Goal: Task Accomplishment & Management: Use online tool/utility

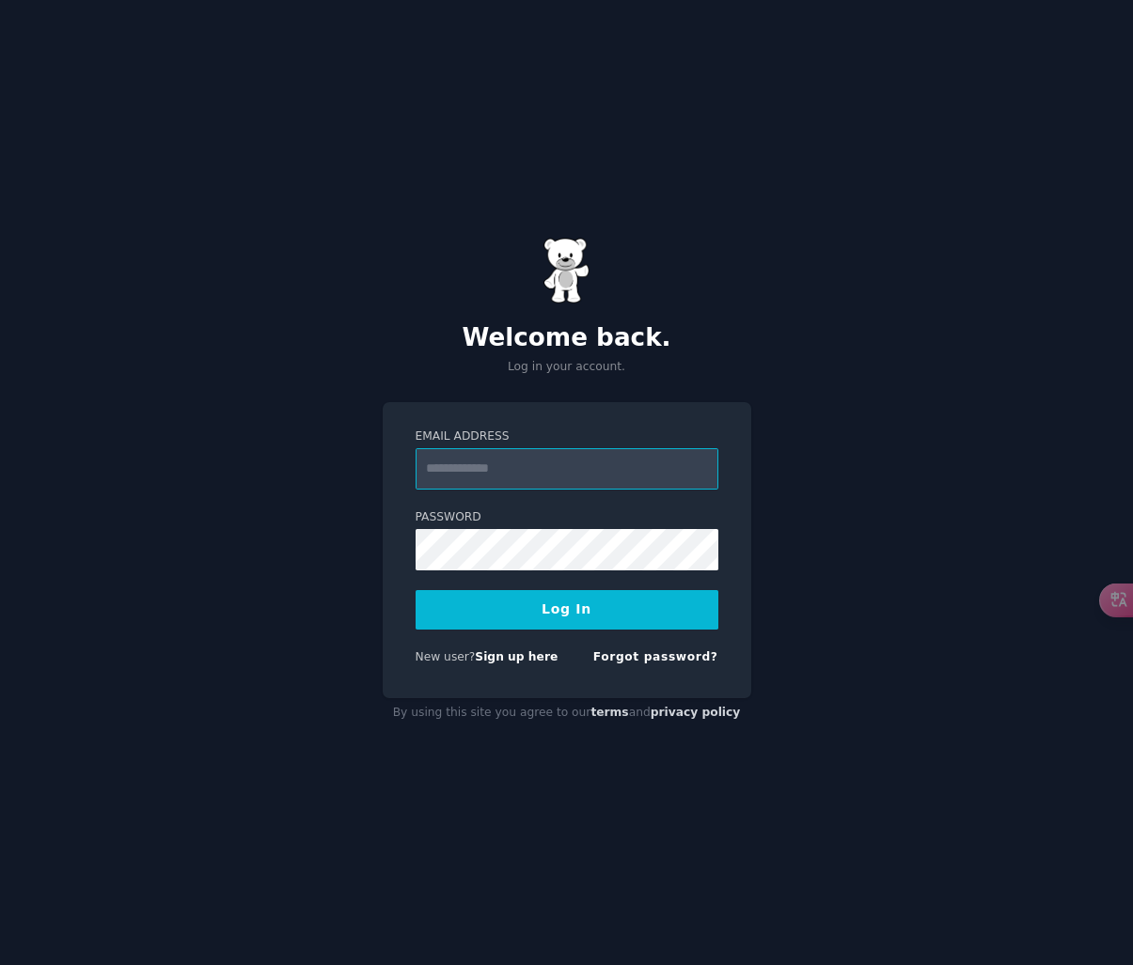
type input "**********"
click at [566, 609] on button "Log In" at bounding box center [566, 609] width 303 height 39
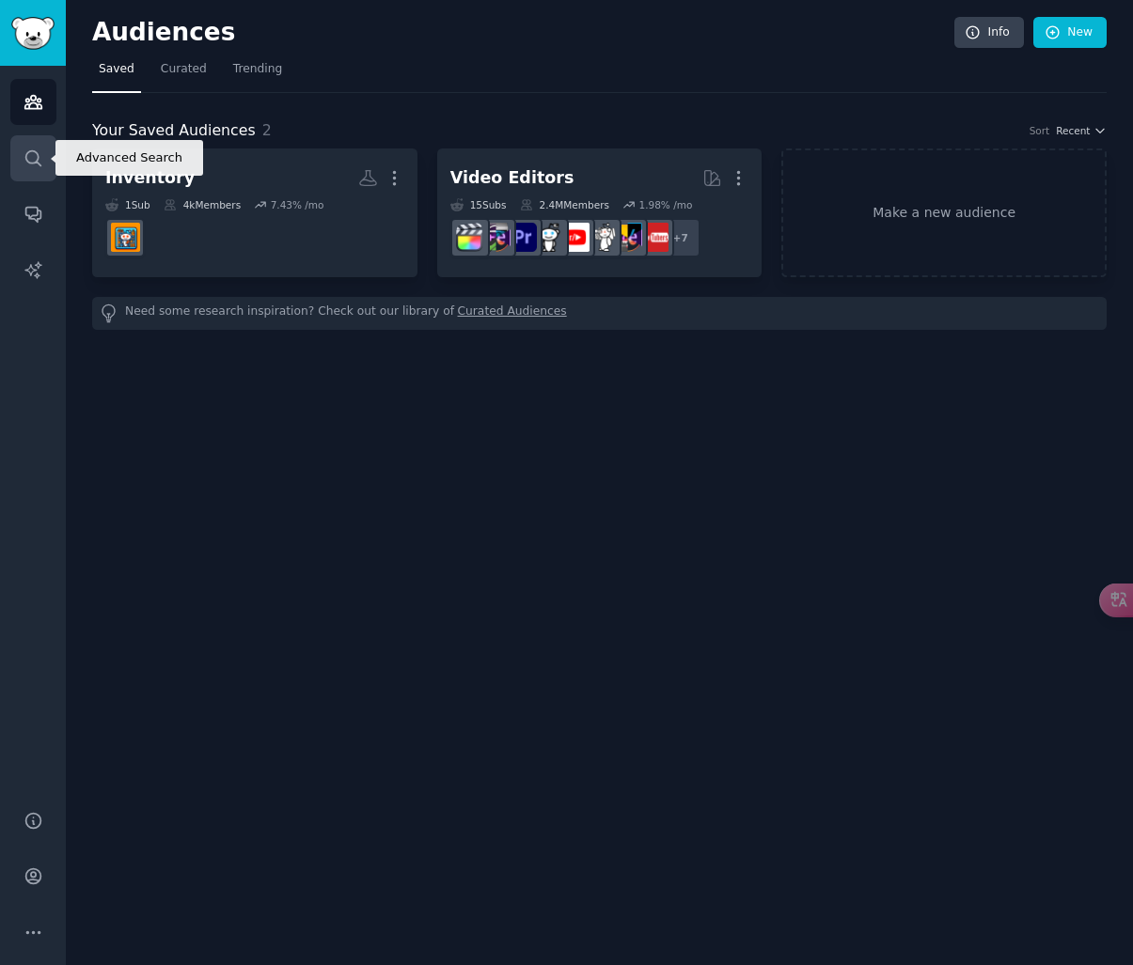
click at [28, 165] on icon "Sidebar" at bounding box center [33, 159] width 20 height 20
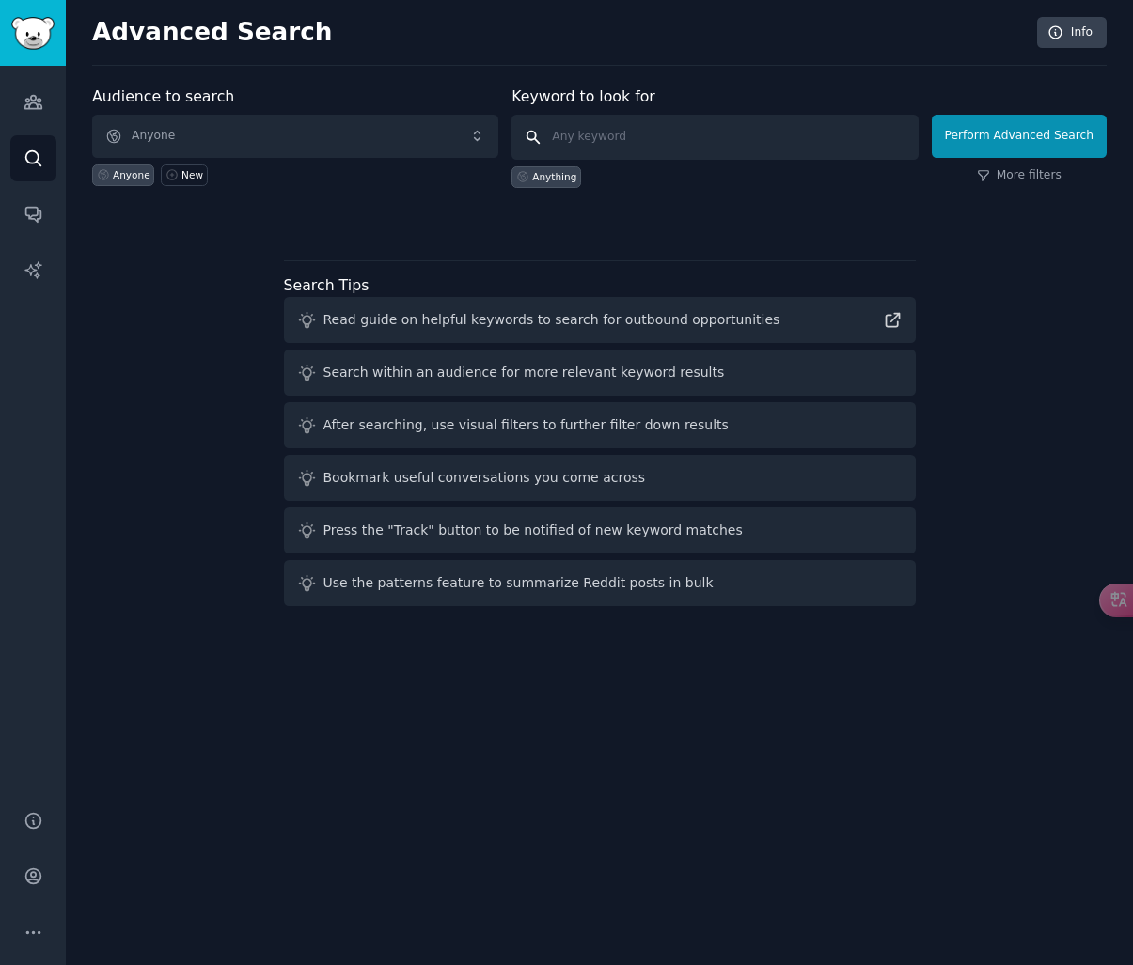
click at [632, 130] on input "text" at bounding box center [714, 137] width 406 height 45
type input "SAP"
click at [1022, 135] on button "Perform Advanced Search" at bounding box center [1018, 136] width 175 height 43
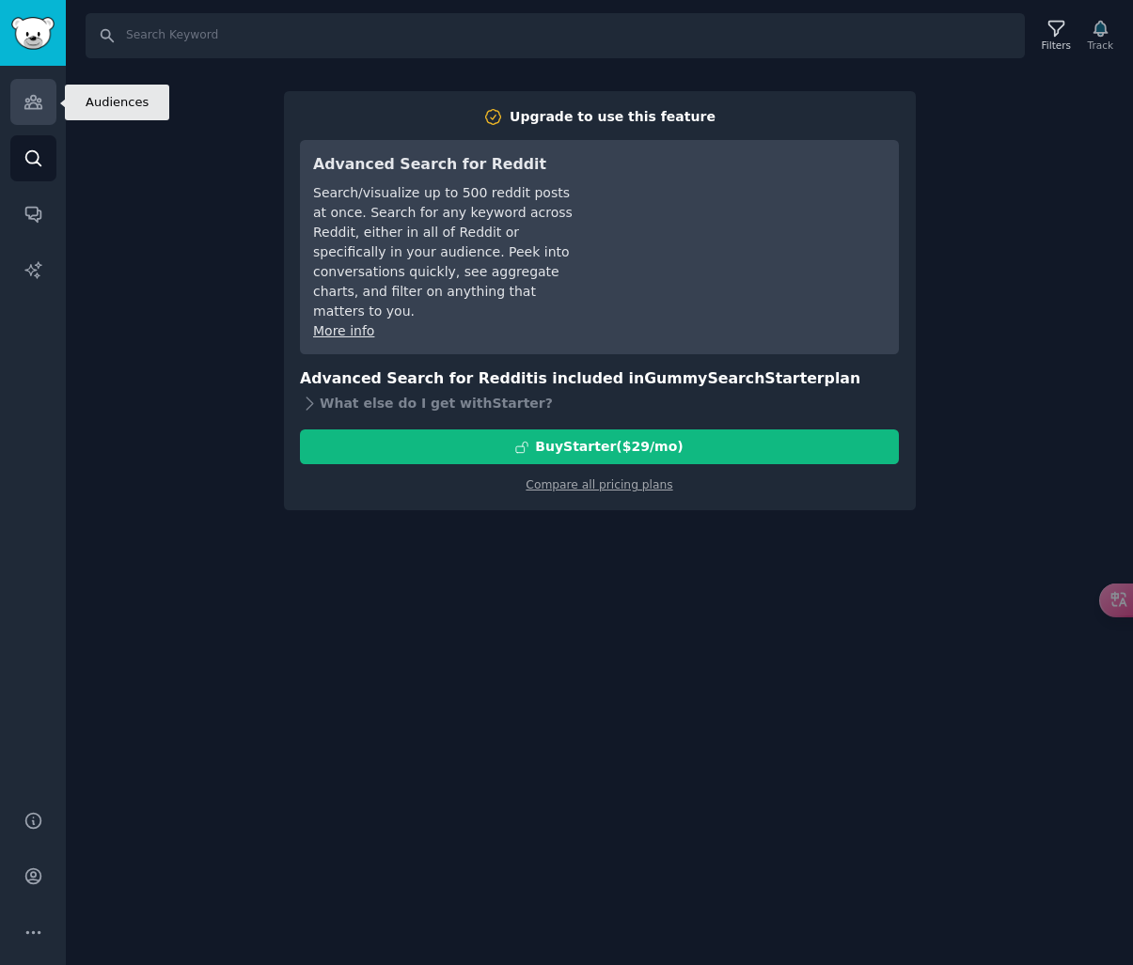
click at [28, 116] on link "Audiences" at bounding box center [33, 102] width 46 height 46
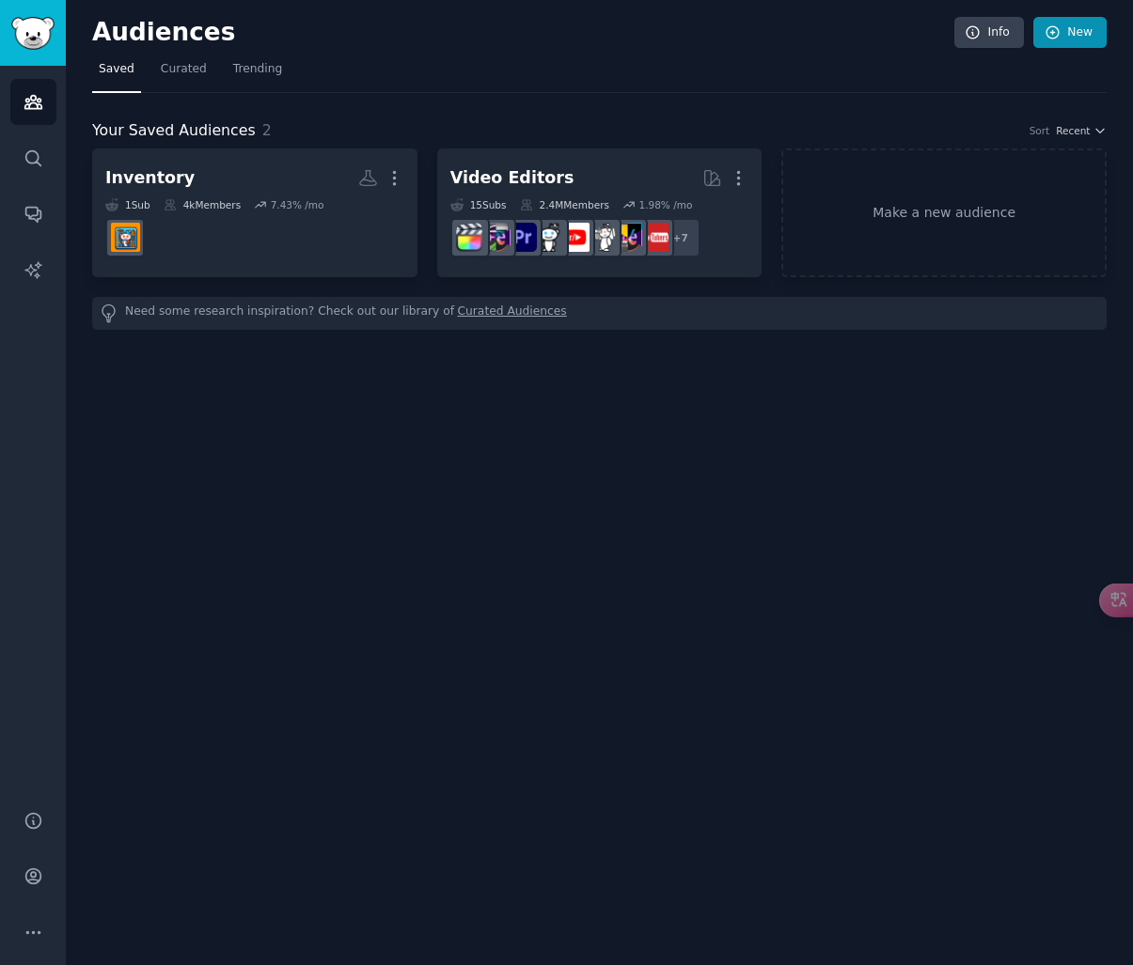
click at [1080, 38] on link "New" at bounding box center [1069, 33] width 73 height 32
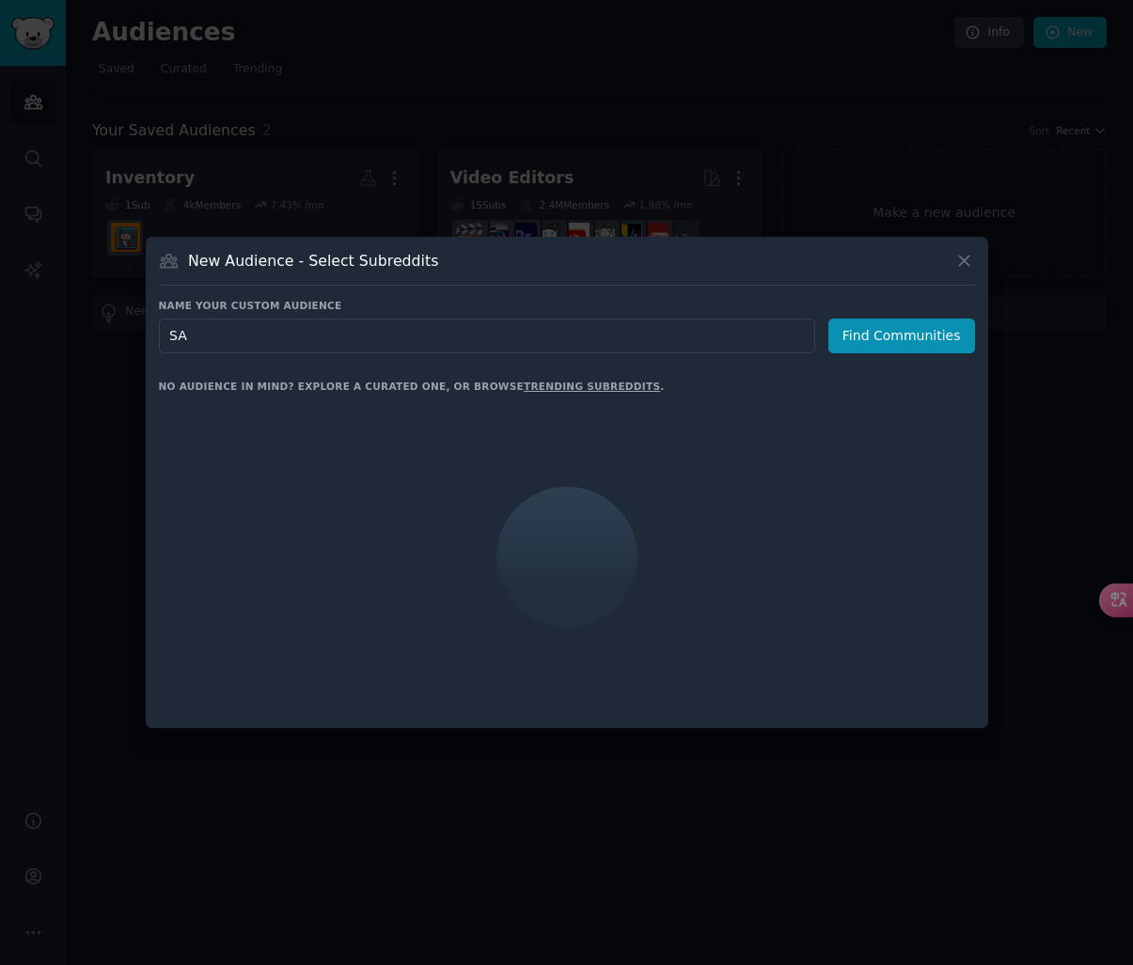
type input "SAP"
click at [904, 336] on button "Find Communities" at bounding box center [901, 336] width 147 height 35
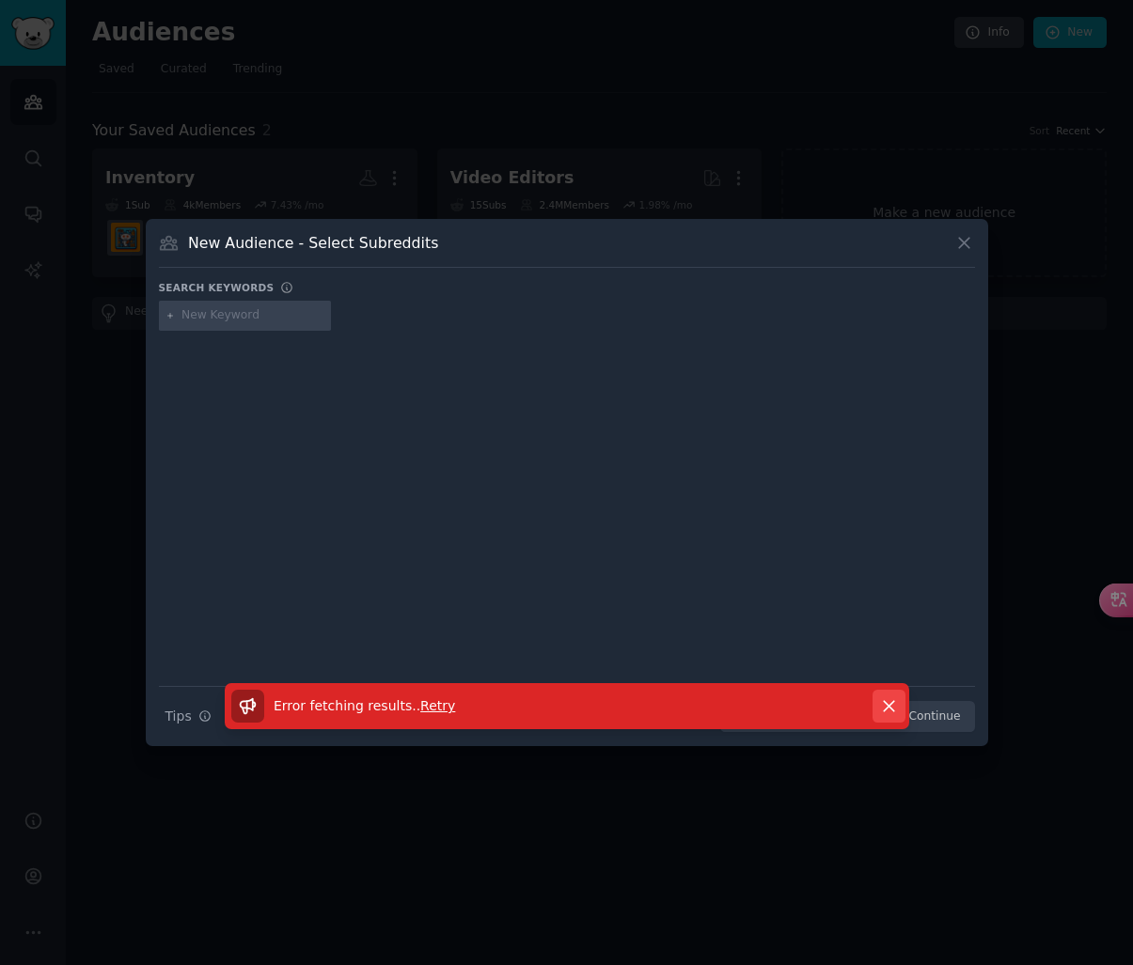
click at [877, 706] on button "Dismiss" at bounding box center [888, 706] width 33 height 33
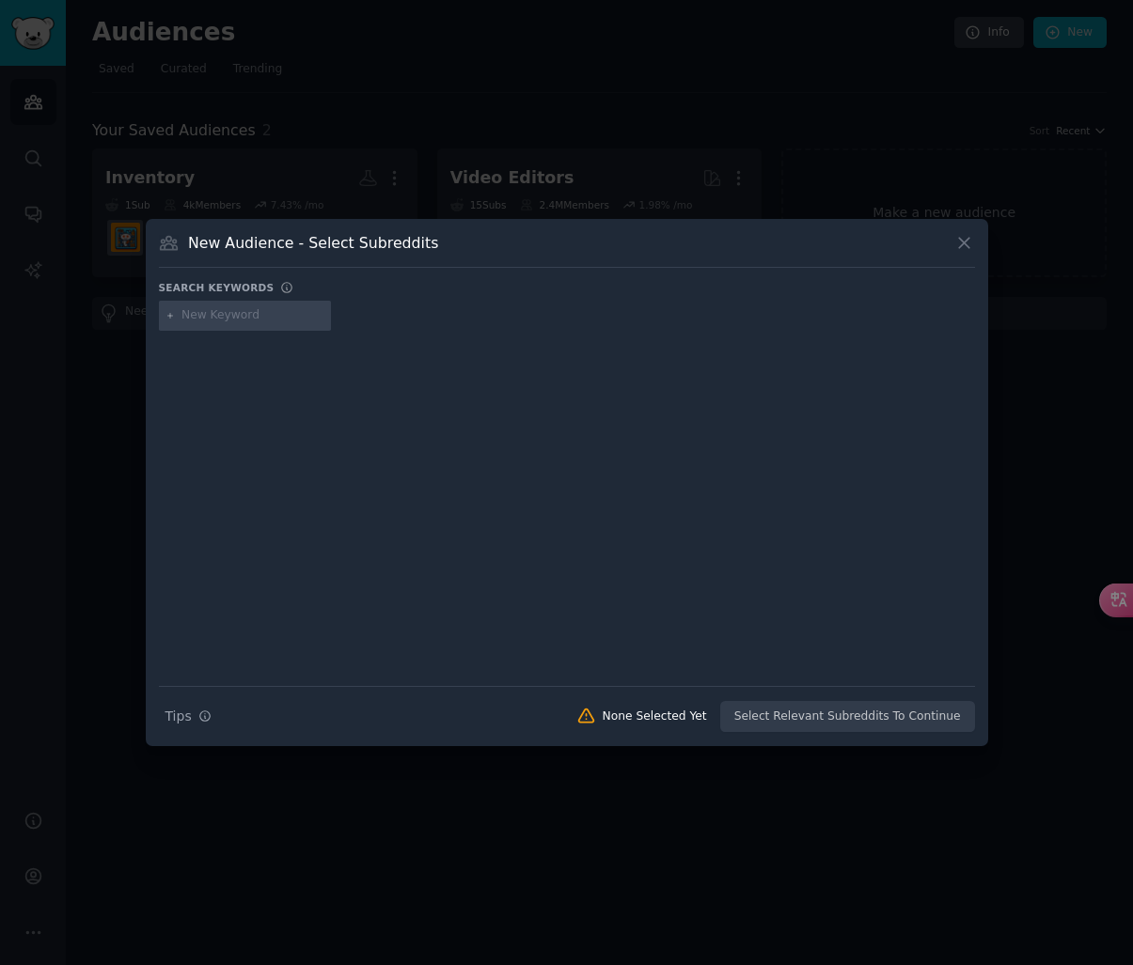
click at [314, 312] on input "text" at bounding box center [252, 315] width 143 height 17
type input "SAP"
type input "j"
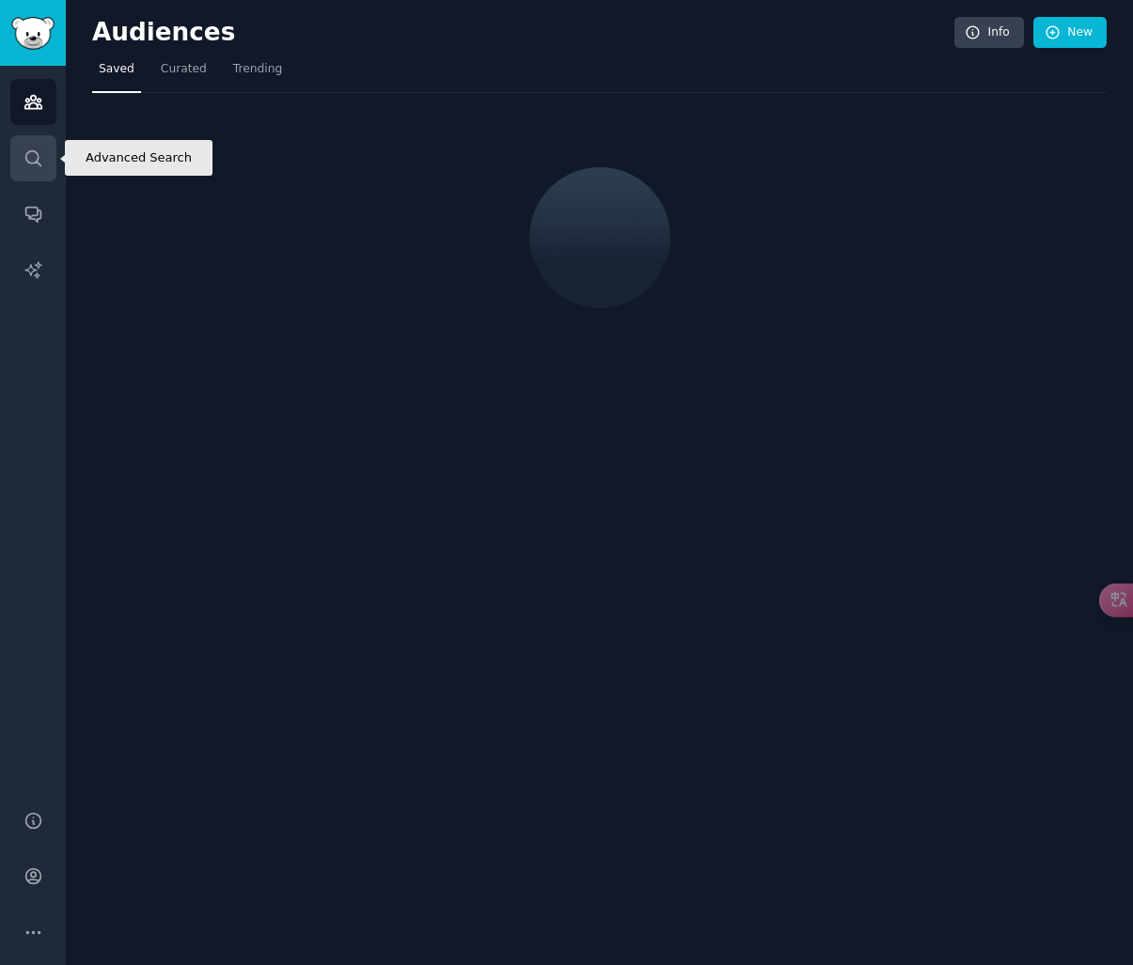
click at [33, 149] on icon "Sidebar" at bounding box center [33, 159] width 20 height 20
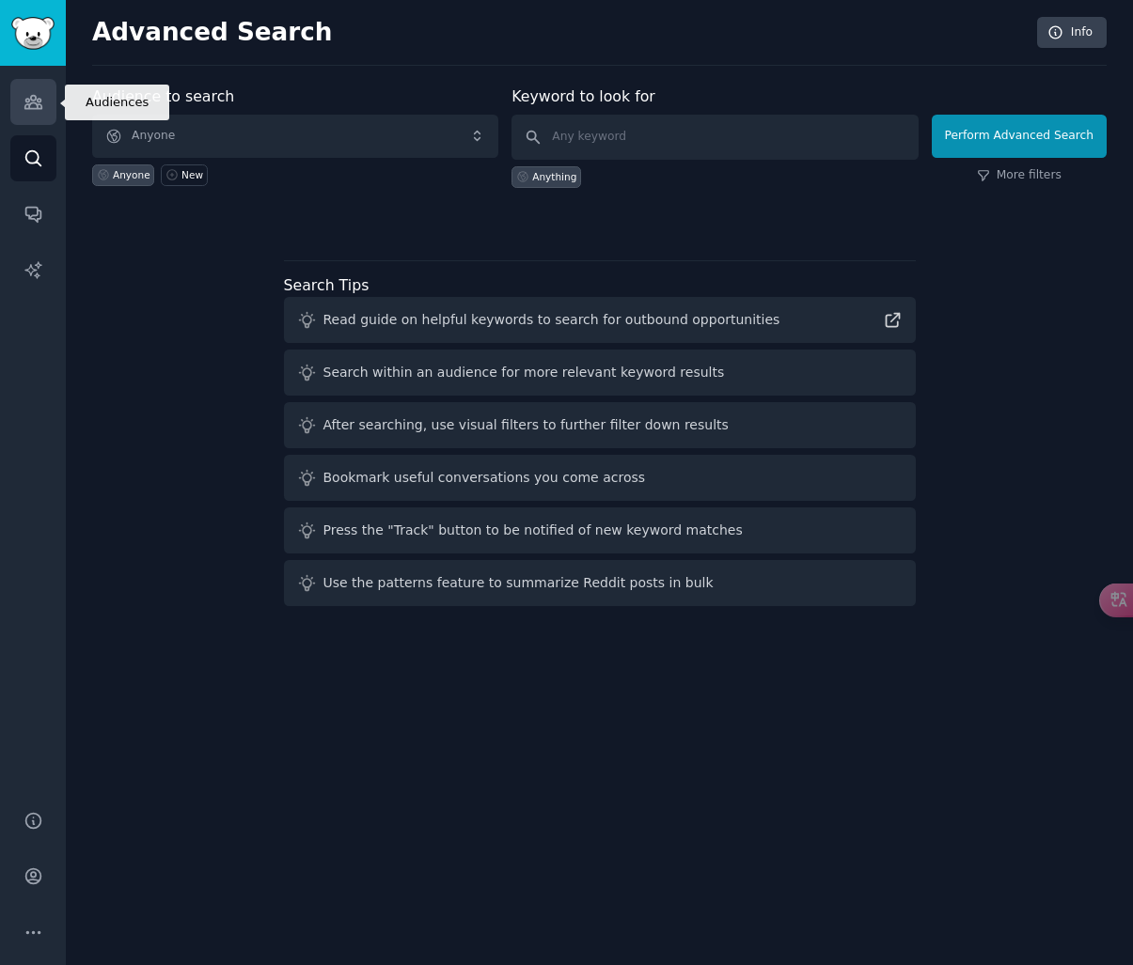
click at [47, 107] on link "Audiences" at bounding box center [33, 102] width 46 height 46
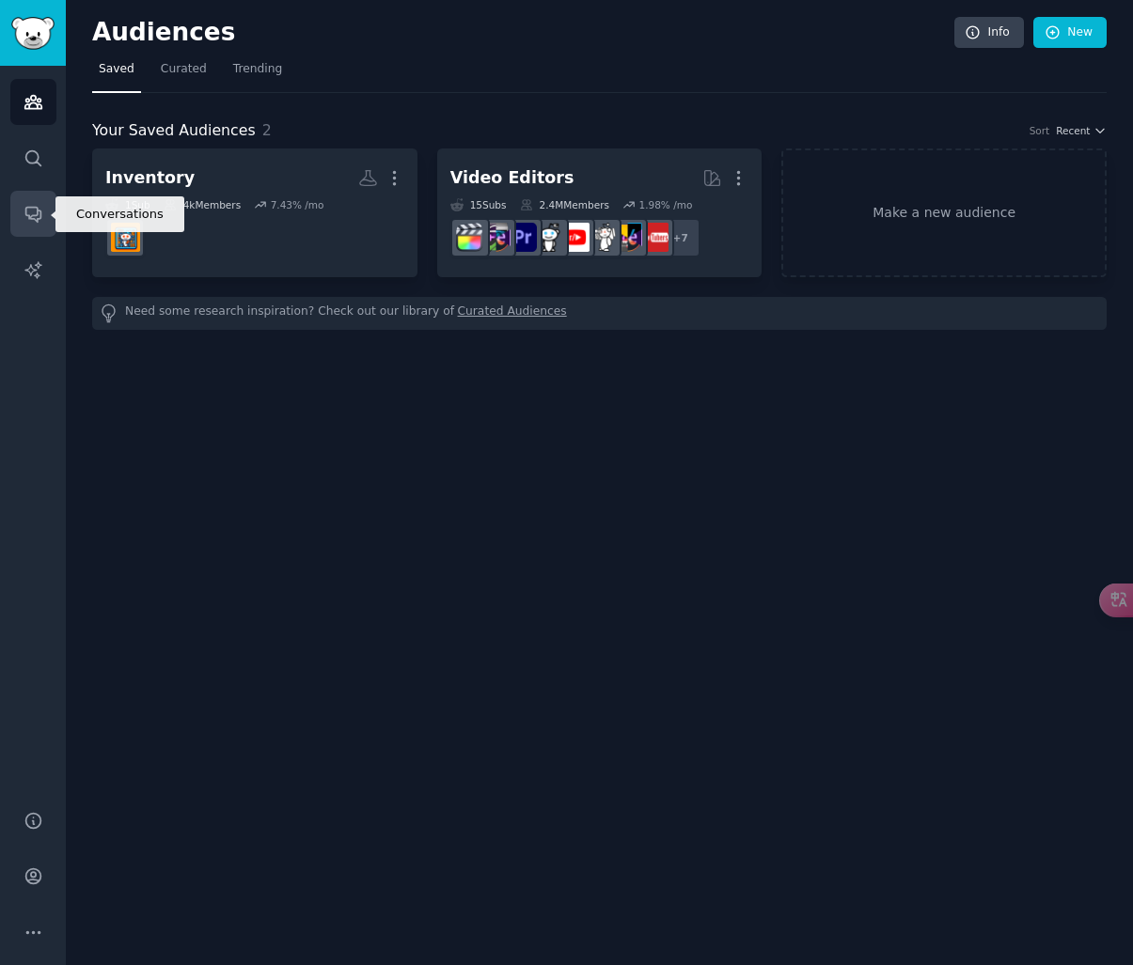
click at [46, 211] on link "Conversations" at bounding box center [33, 214] width 46 height 46
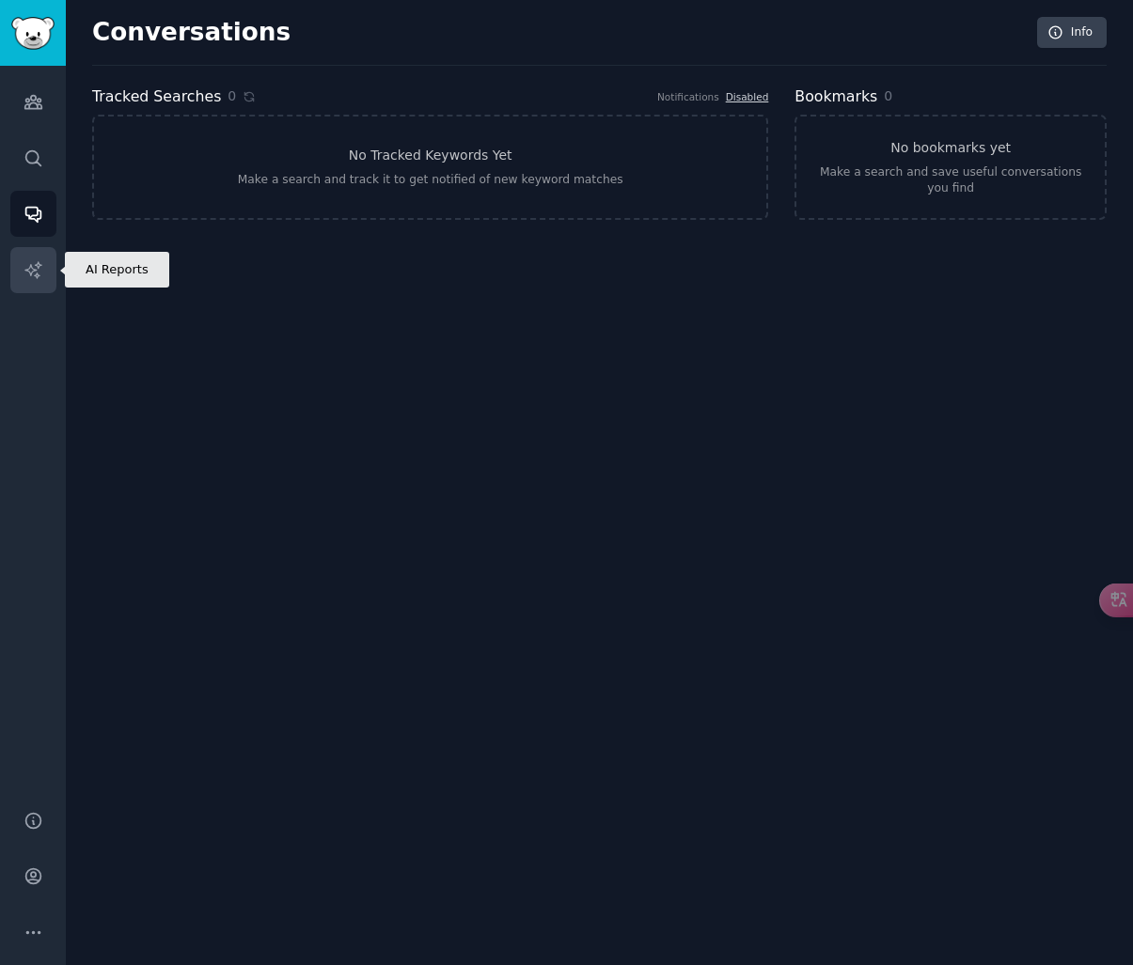
click at [39, 262] on icon "Sidebar" at bounding box center [33, 270] width 20 height 20
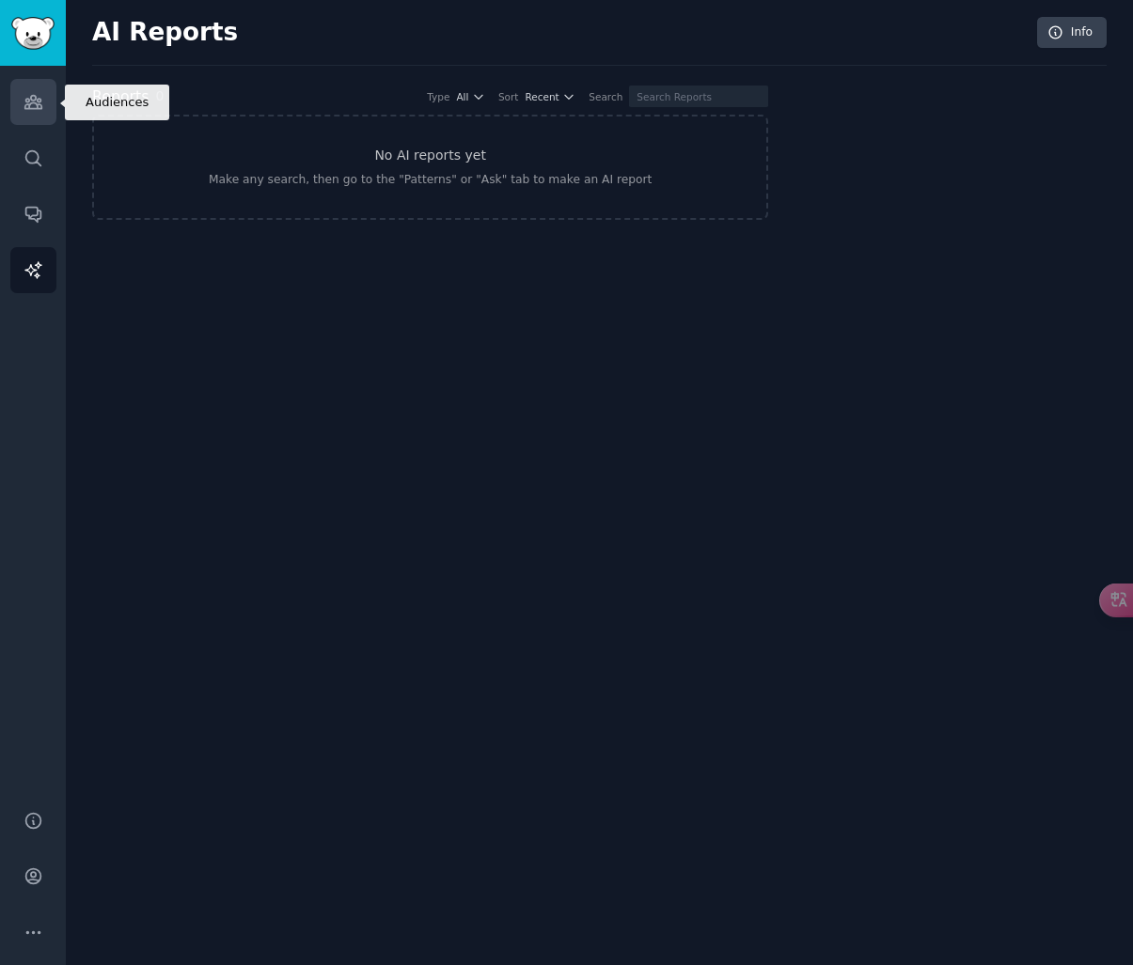
click at [44, 113] on link "Audiences" at bounding box center [33, 102] width 46 height 46
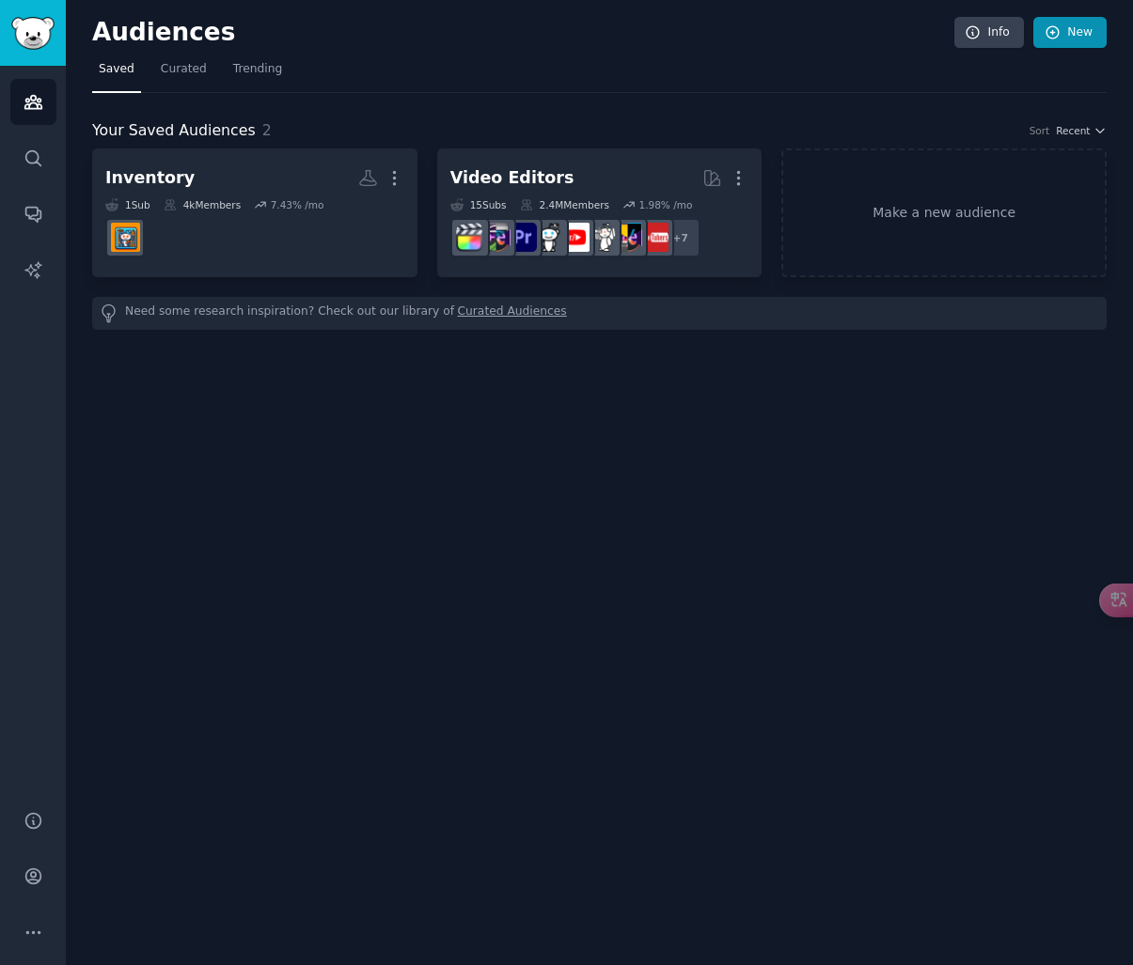
click at [1082, 24] on link "New" at bounding box center [1069, 33] width 73 height 32
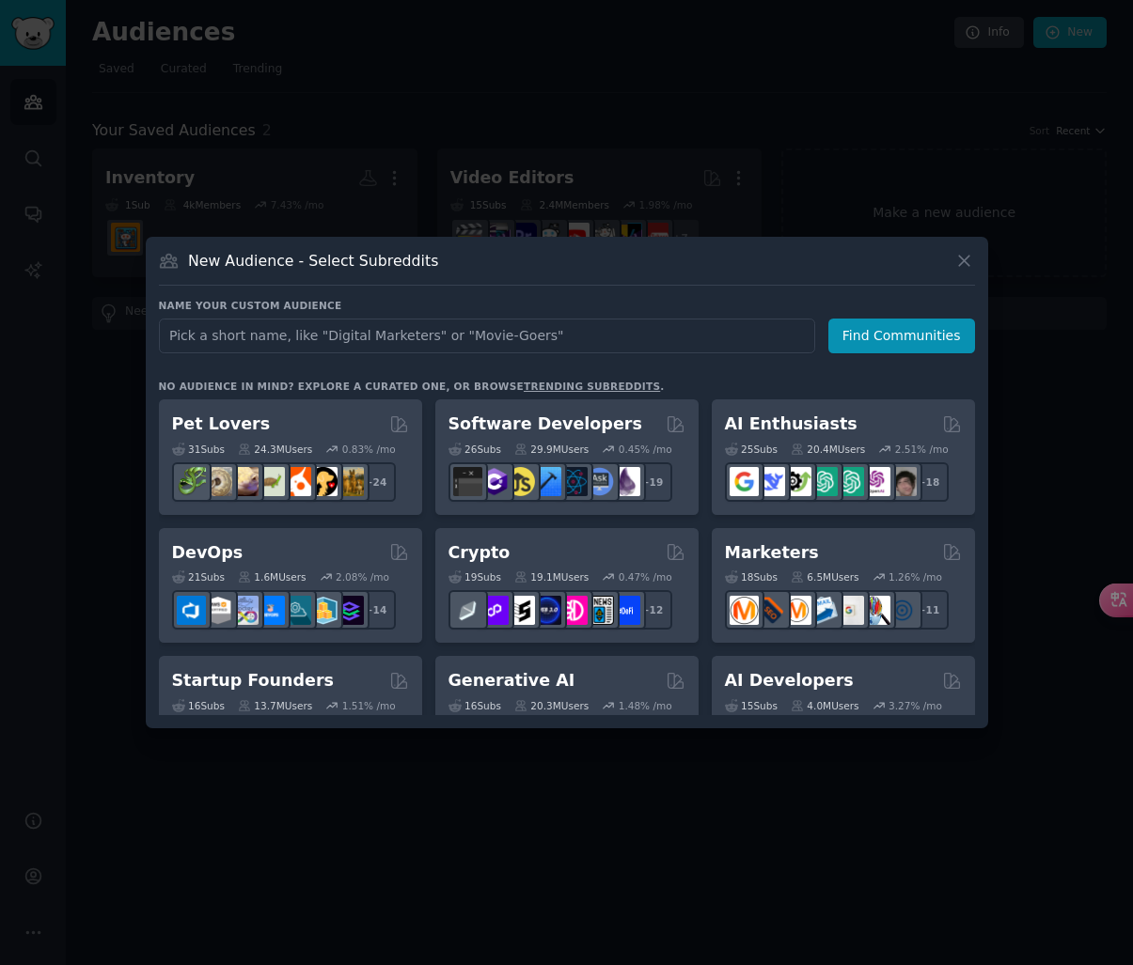
click at [597, 344] on input "text" at bounding box center [487, 336] width 656 height 35
type input "s"
type input "SAP"
click at [904, 336] on button "Find Communities" at bounding box center [901, 336] width 147 height 35
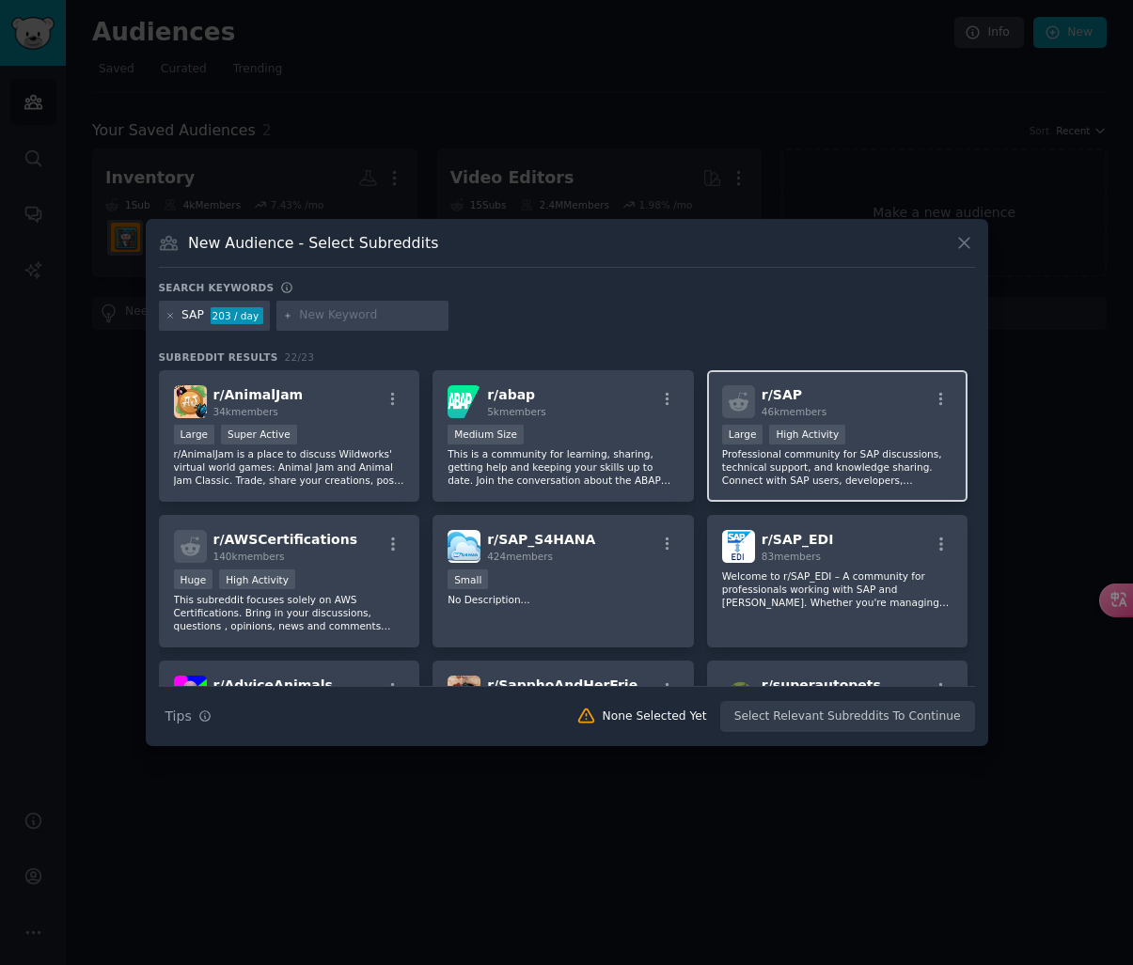
click at [749, 457] on p "Professional community for SAP discussions, technical support, and knowledge sh…" at bounding box center [837, 466] width 231 height 39
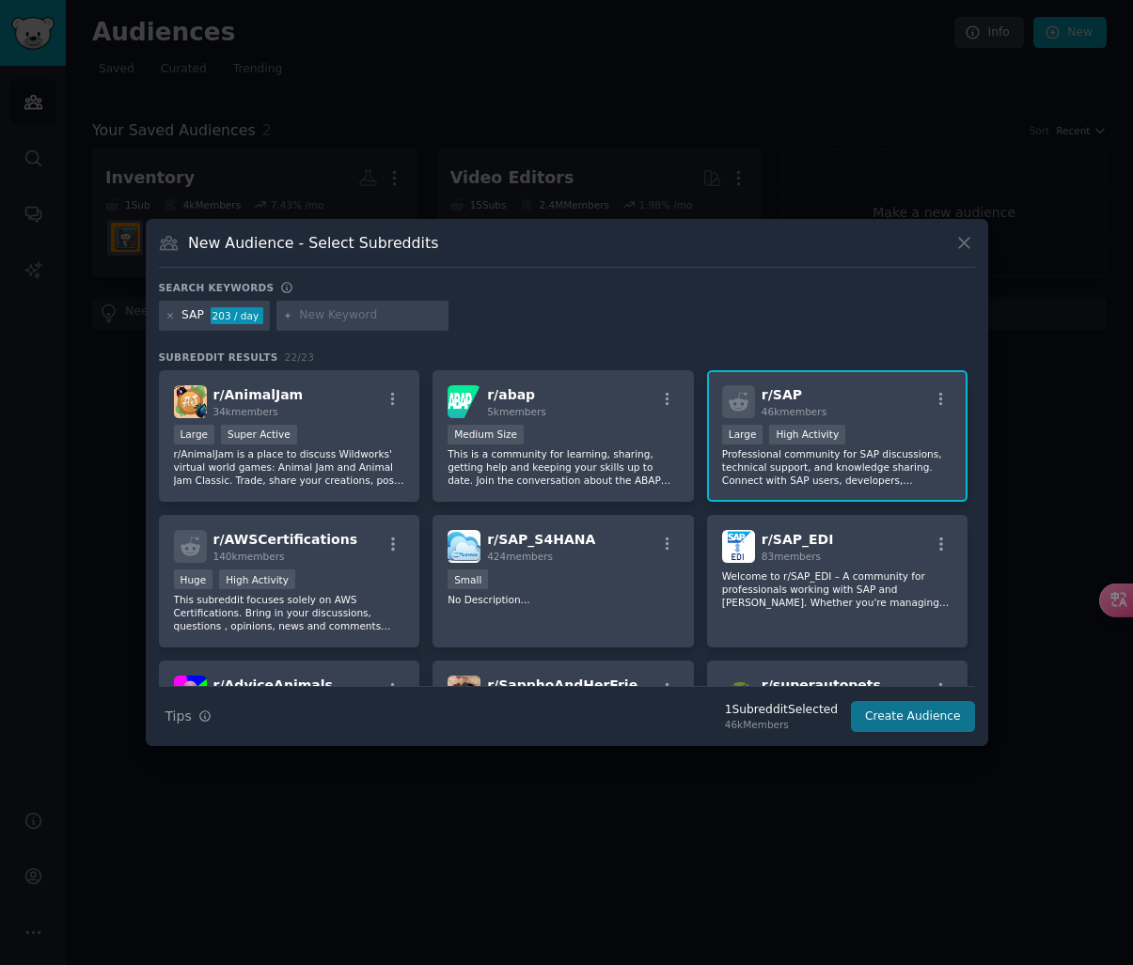
click at [917, 715] on button "Create Audience" at bounding box center [913, 717] width 124 height 32
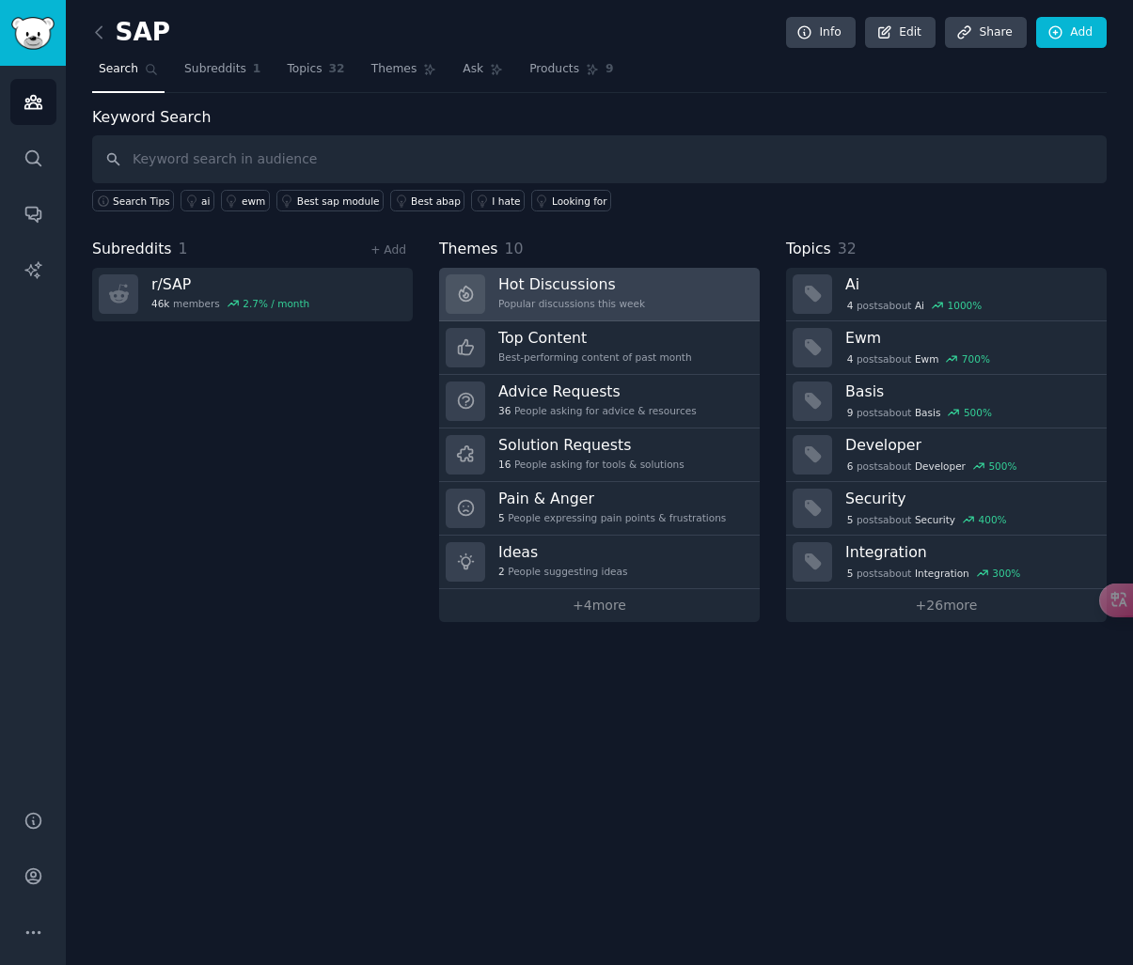
click at [543, 304] on div "Popular discussions this week" at bounding box center [571, 303] width 147 height 13
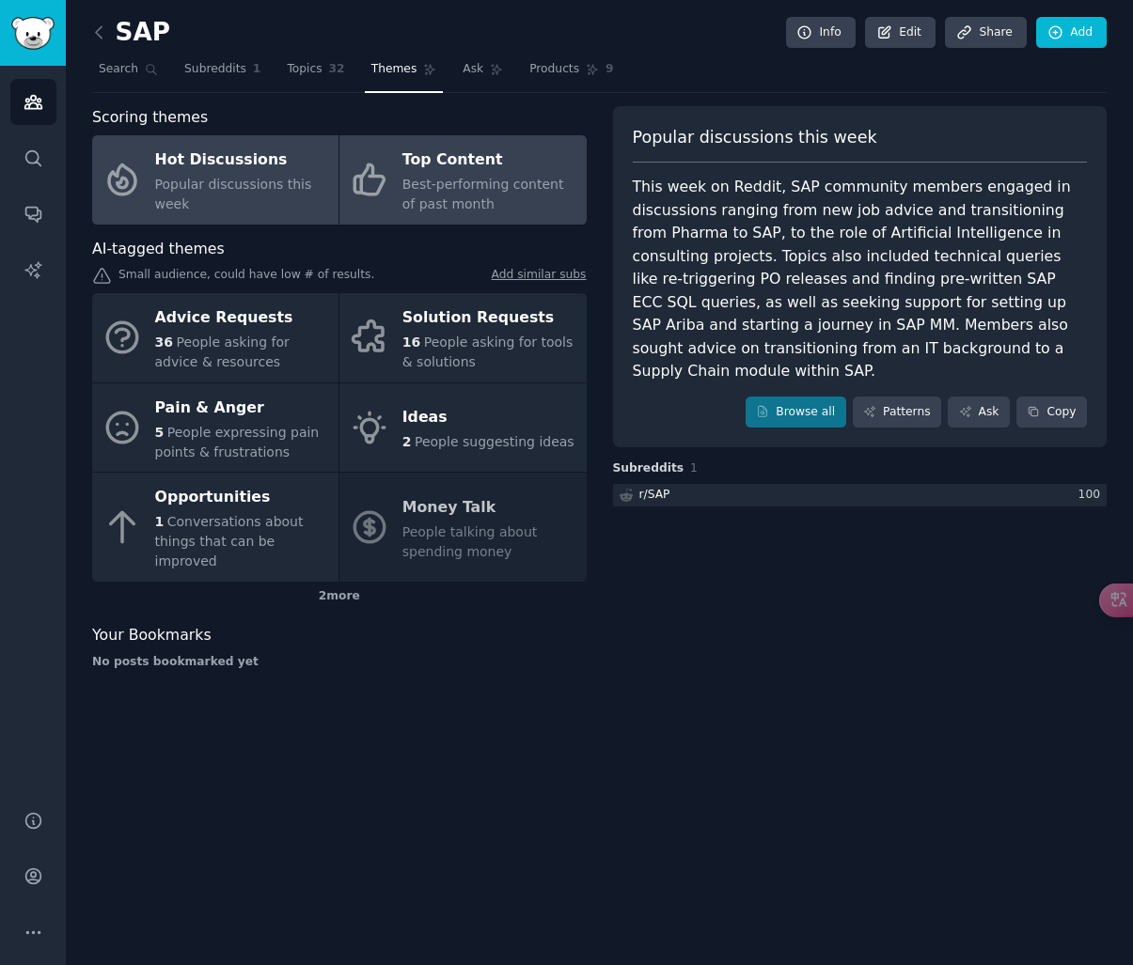
click at [368, 179] on icon at bounding box center [369, 179] width 39 height 39
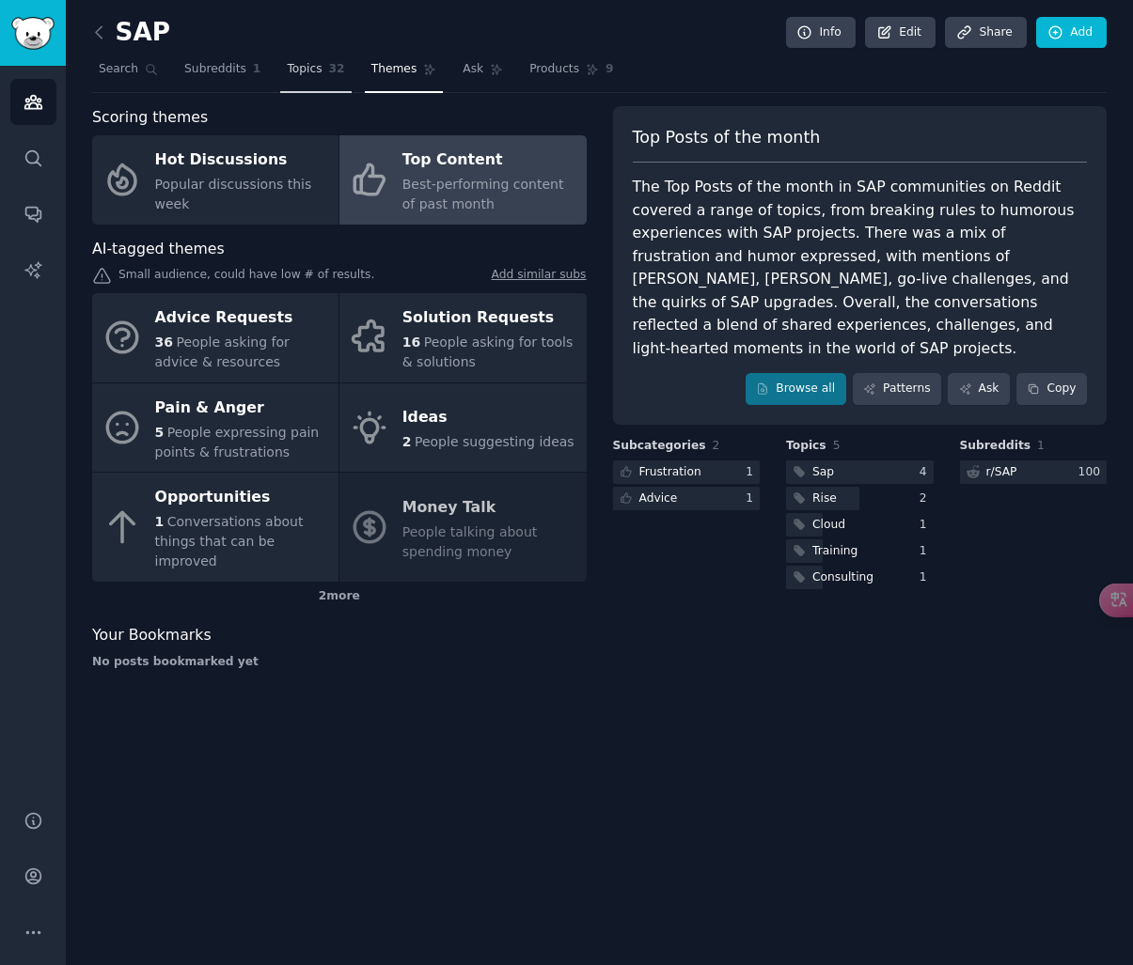
click at [310, 61] on span "Topics" at bounding box center [304, 69] width 35 height 17
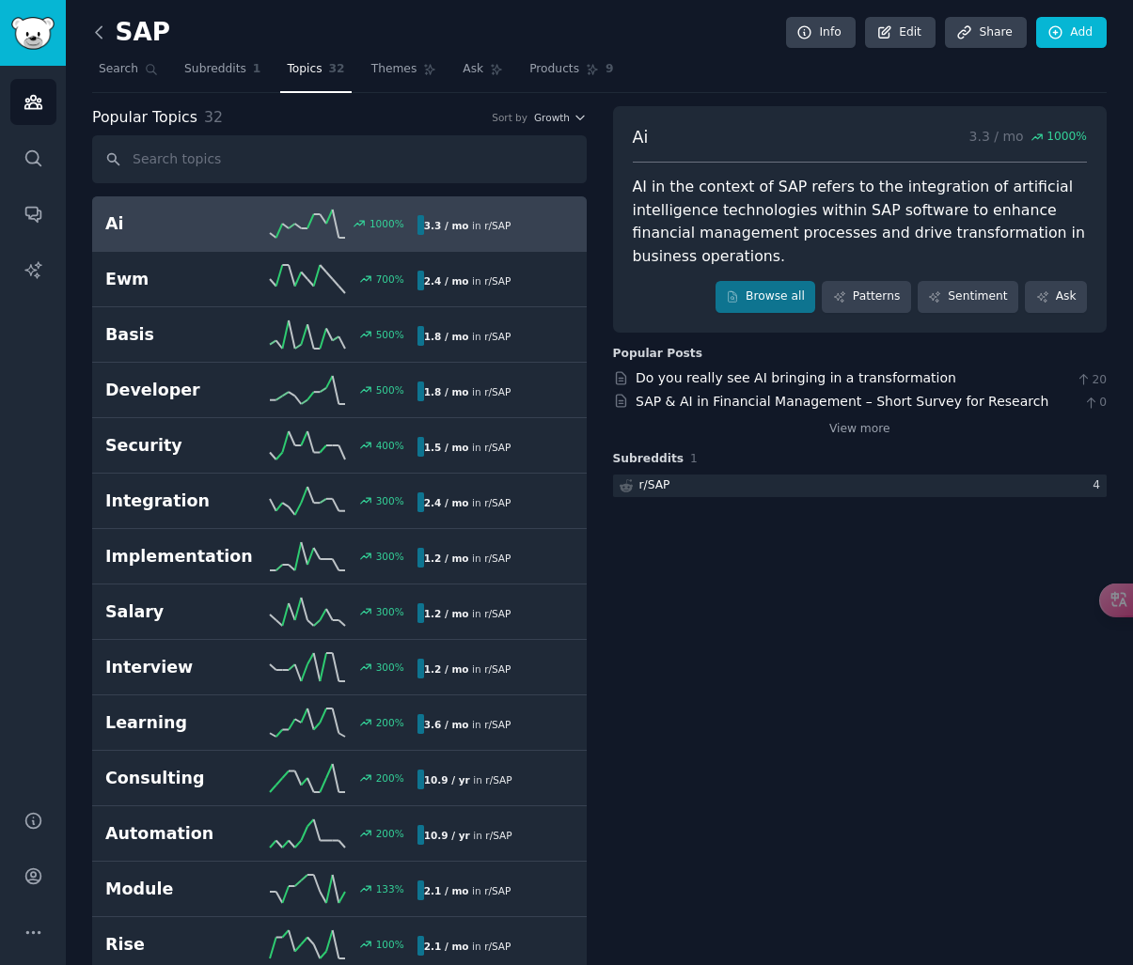
click at [95, 29] on icon at bounding box center [99, 33] width 20 height 20
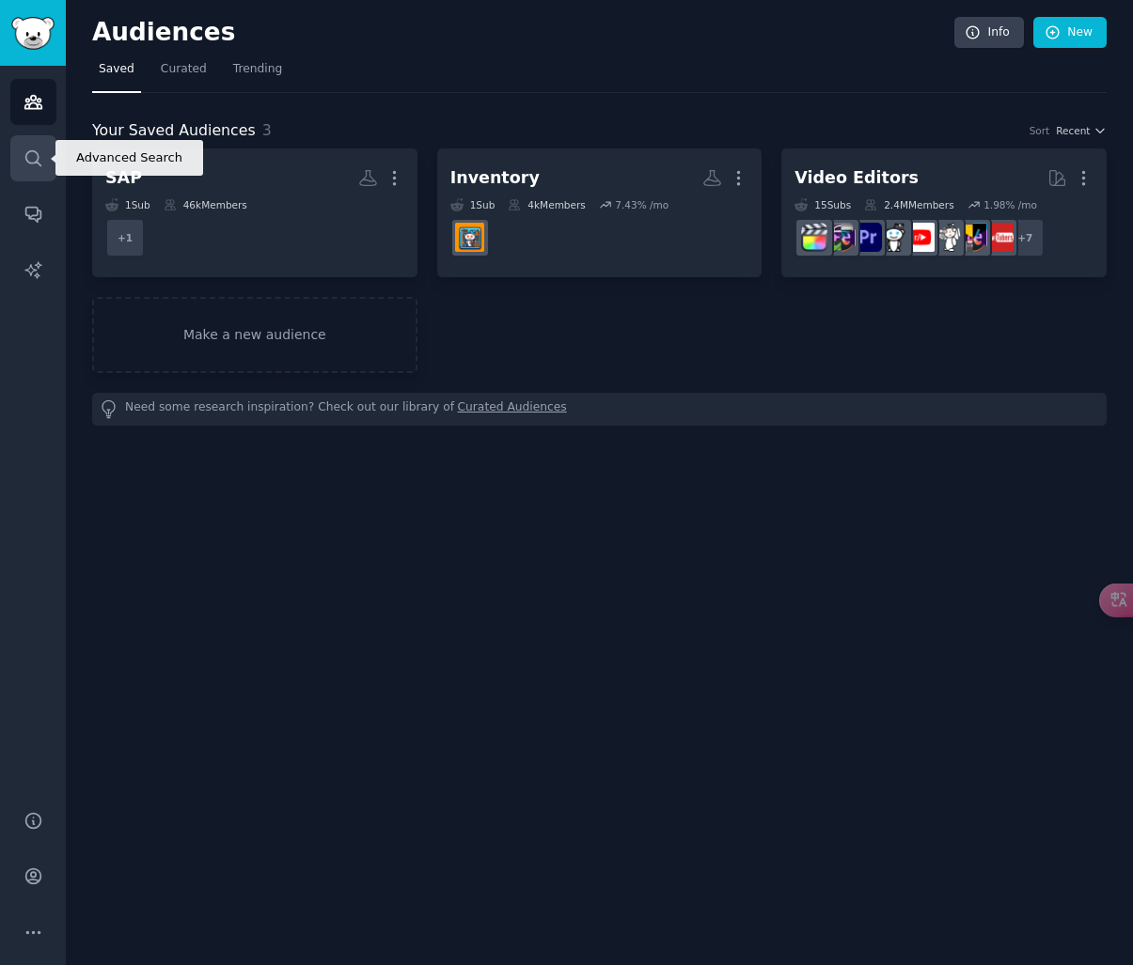
click at [39, 145] on link "Search" at bounding box center [33, 158] width 46 height 46
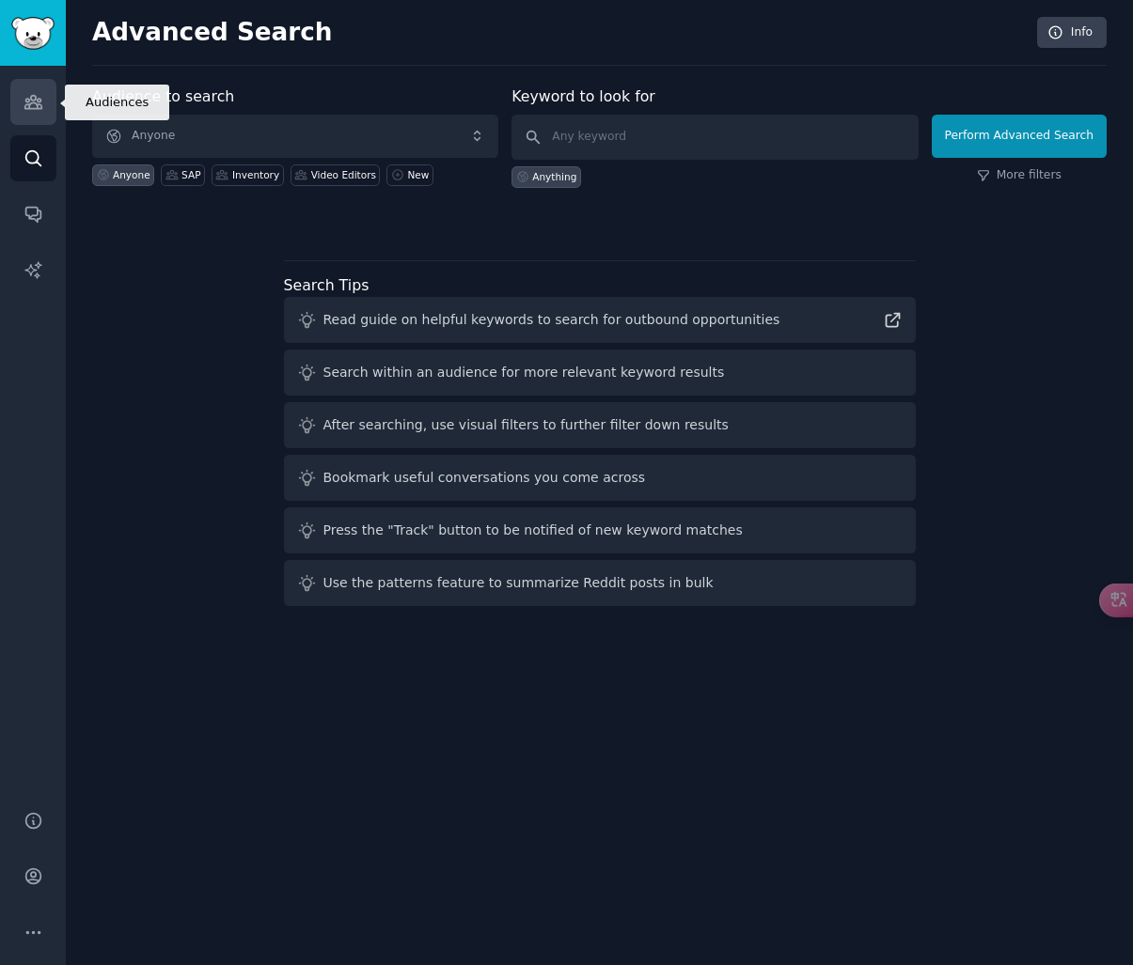
click at [25, 100] on icon "Sidebar" at bounding box center [32, 102] width 17 height 13
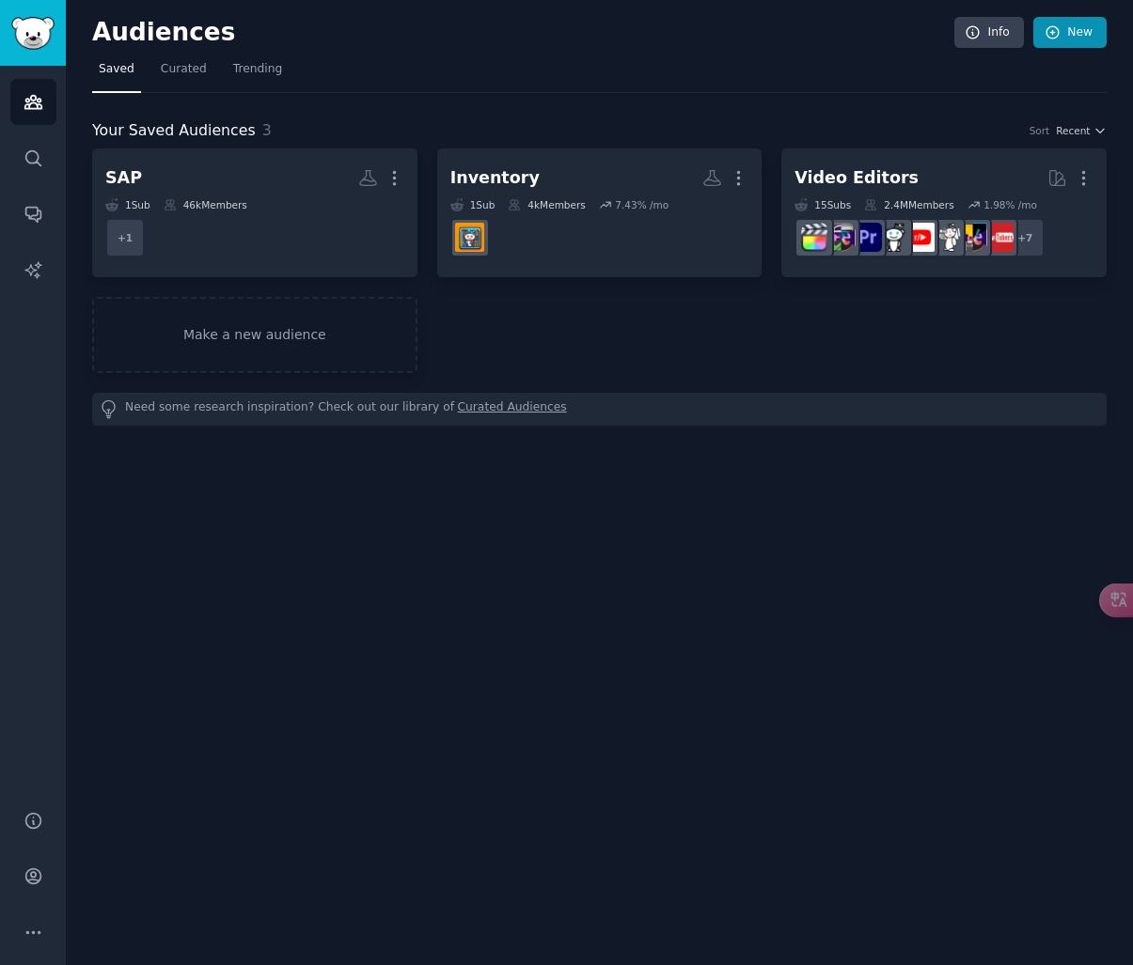
click at [1071, 30] on link "New" at bounding box center [1069, 33] width 73 height 32
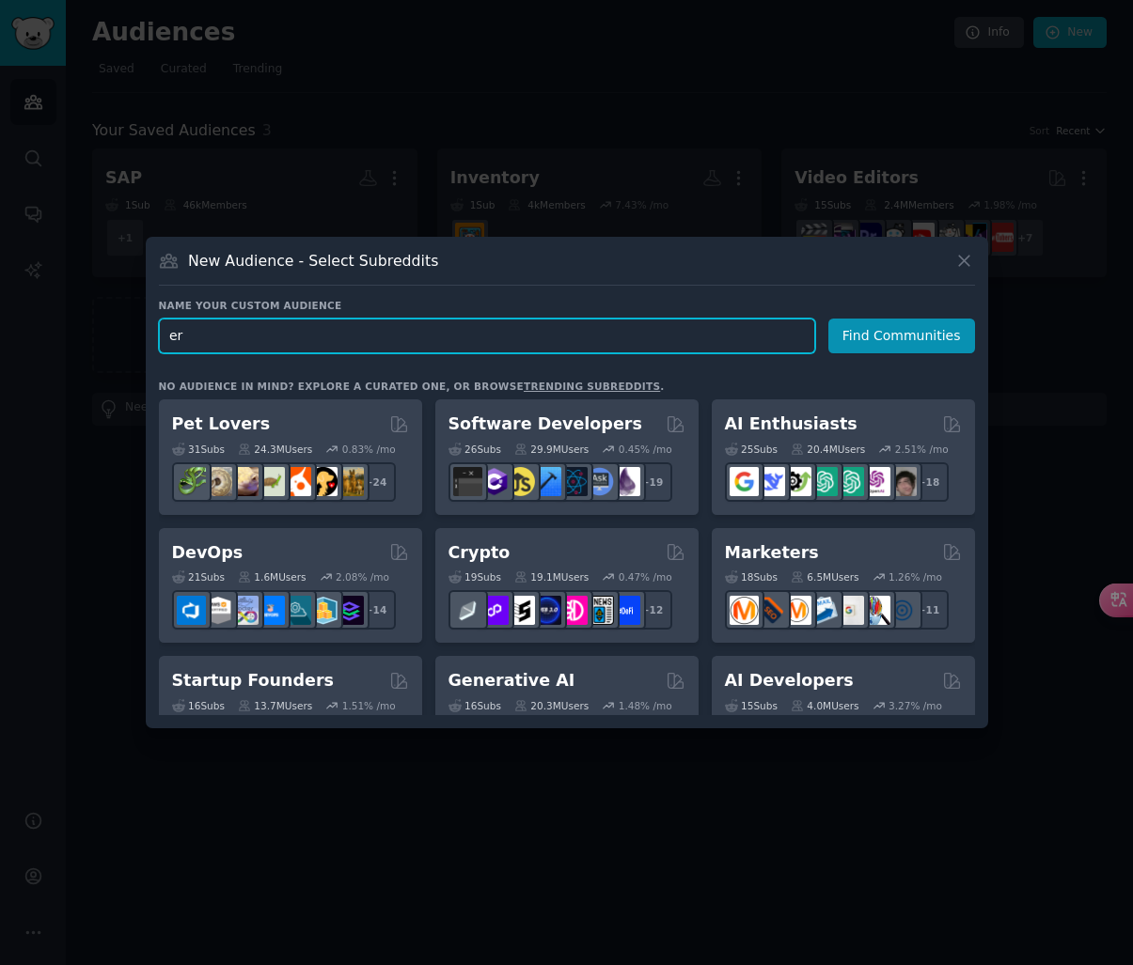
type input "e"
type input "ERP"
click at [904, 336] on button "Find Communities" at bounding box center [901, 336] width 147 height 35
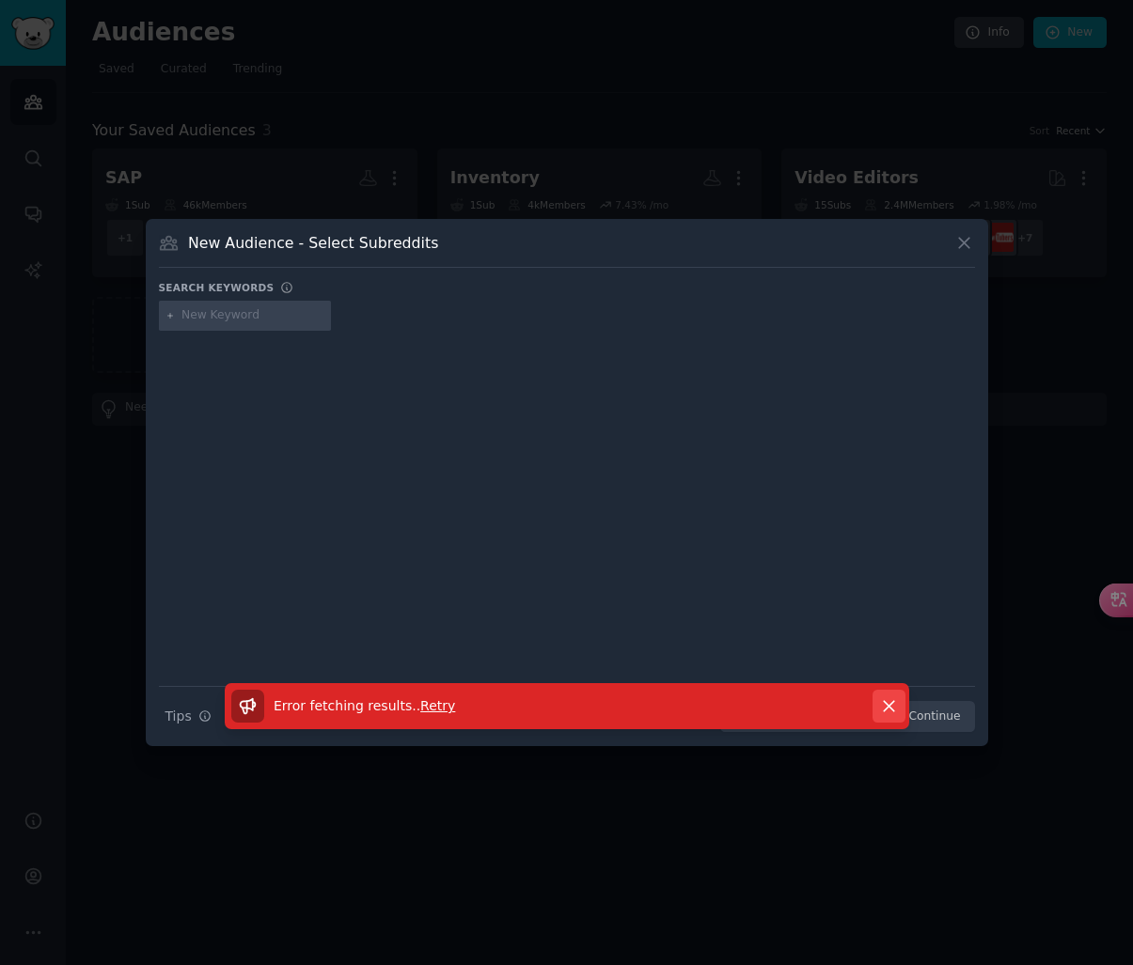
click at [884, 695] on button "Dismiss" at bounding box center [888, 706] width 33 height 33
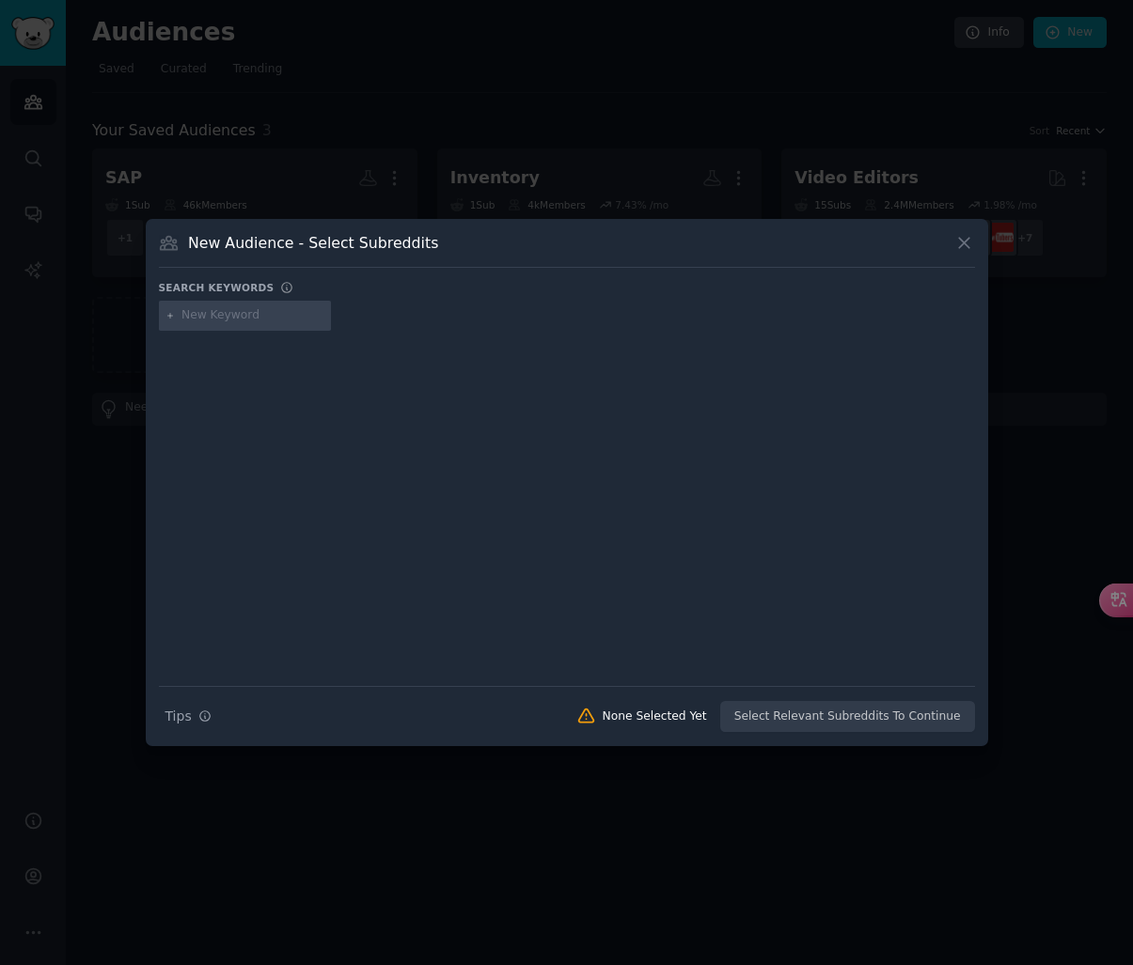
click at [258, 310] on input "text" at bounding box center [252, 315] width 143 height 17
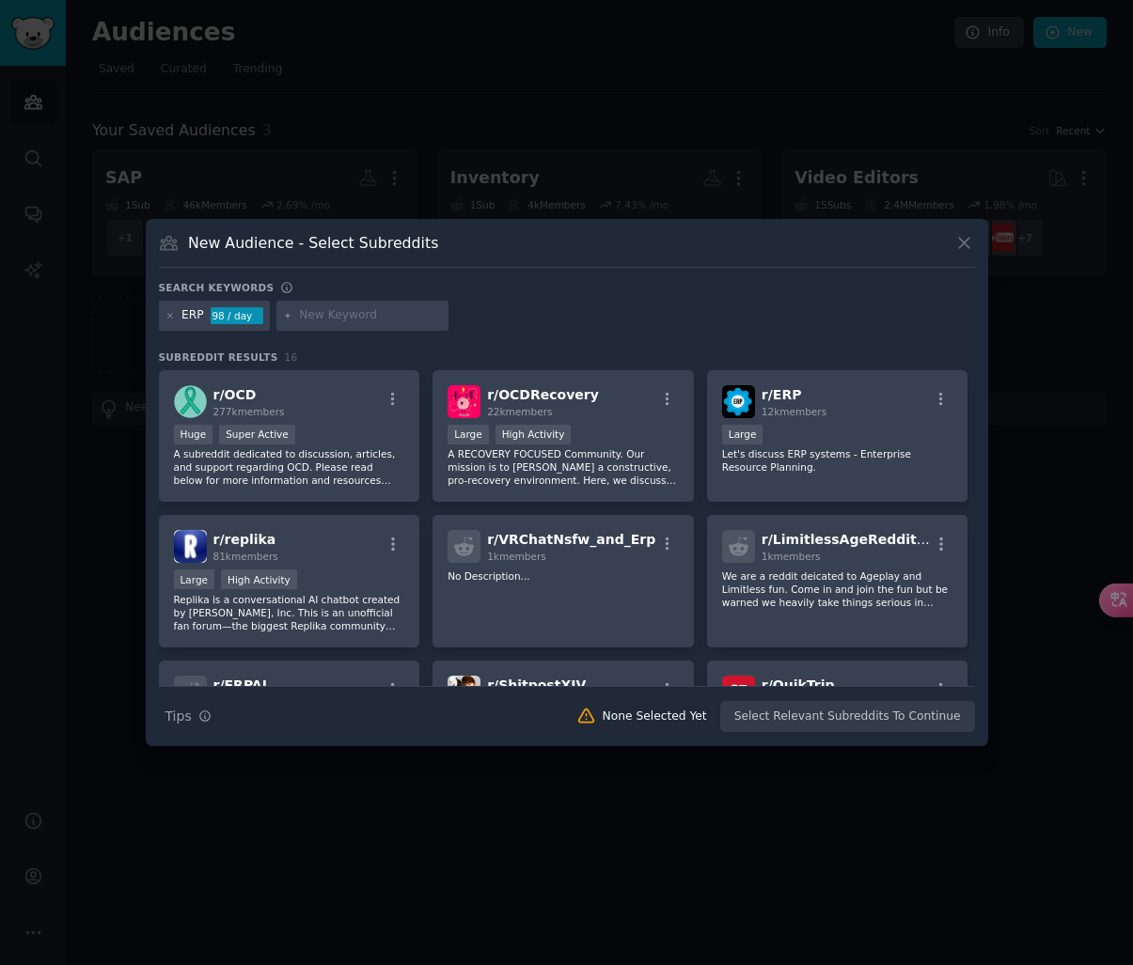
click at [342, 308] on input "text" at bounding box center [370, 315] width 143 height 17
click at [785, 446] on div "Large" at bounding box center [837, 436] width 231 height 23
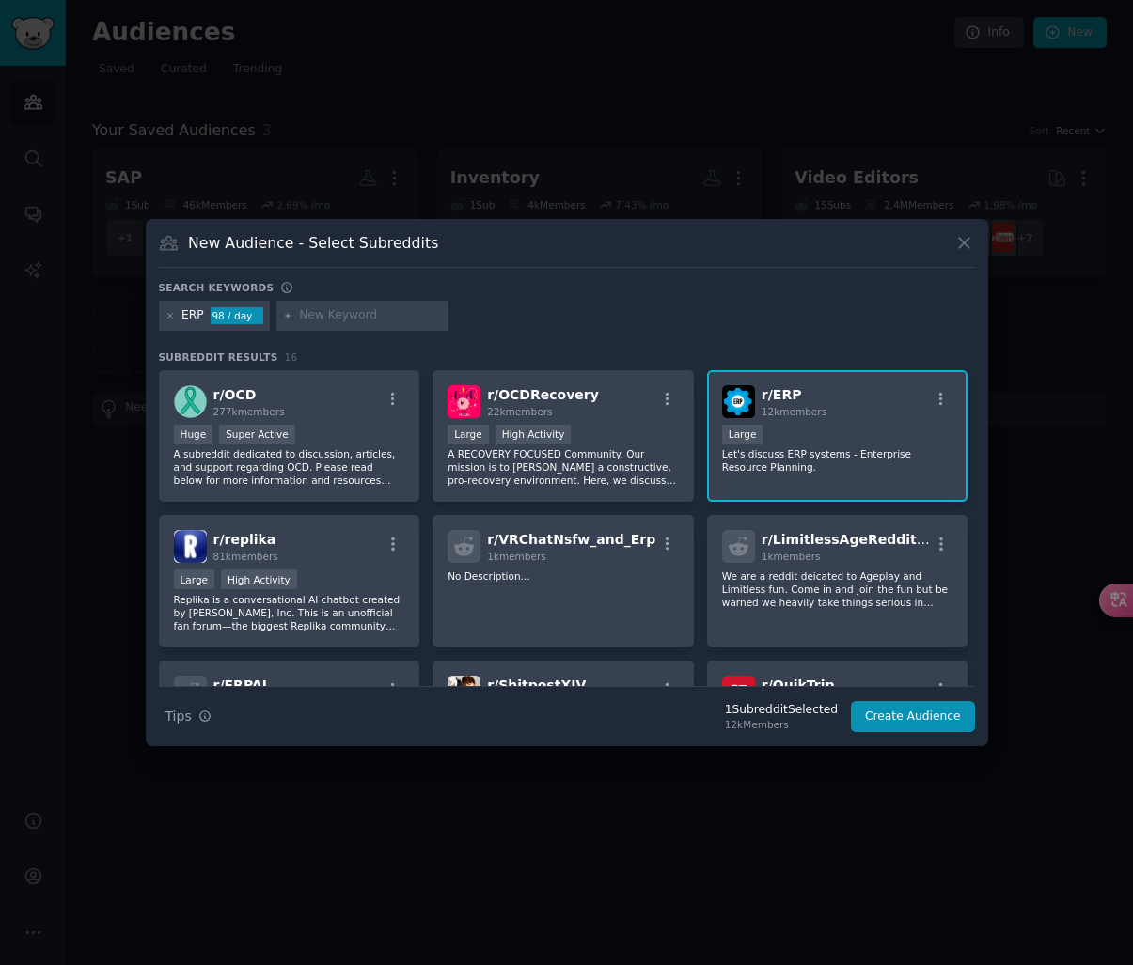
click at [924, 739] on div "New Audience - Select Subreddits Search keywords Try a 2-4 keywords your audien…" at bounding box center [567, 482] width 842 height 527
click at [927, 721] on button "Create Audience" at bounding box center [913, 717] width 124 height 32
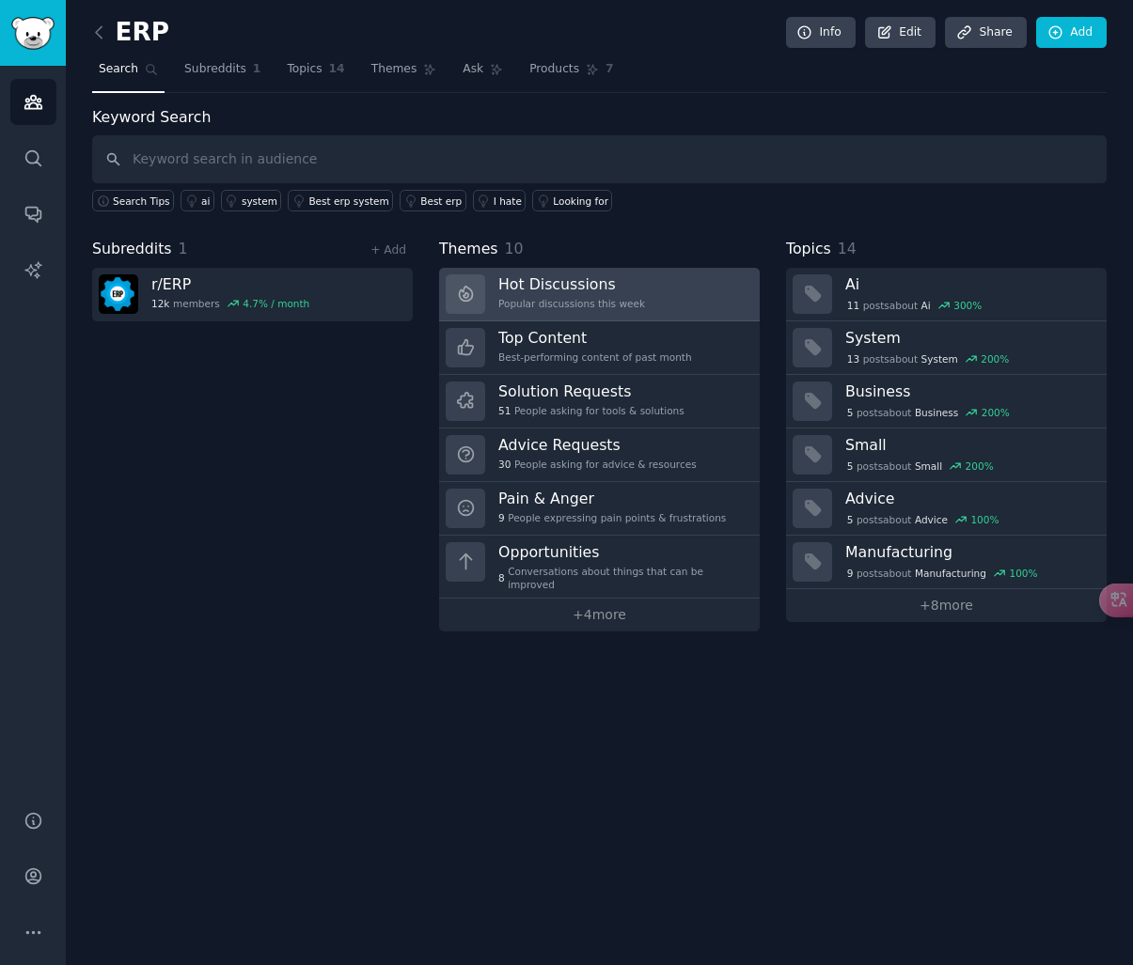
click at [621, 287] on h3 "Hot Discussions" at bounding box center [571, 284] width 147 height 20
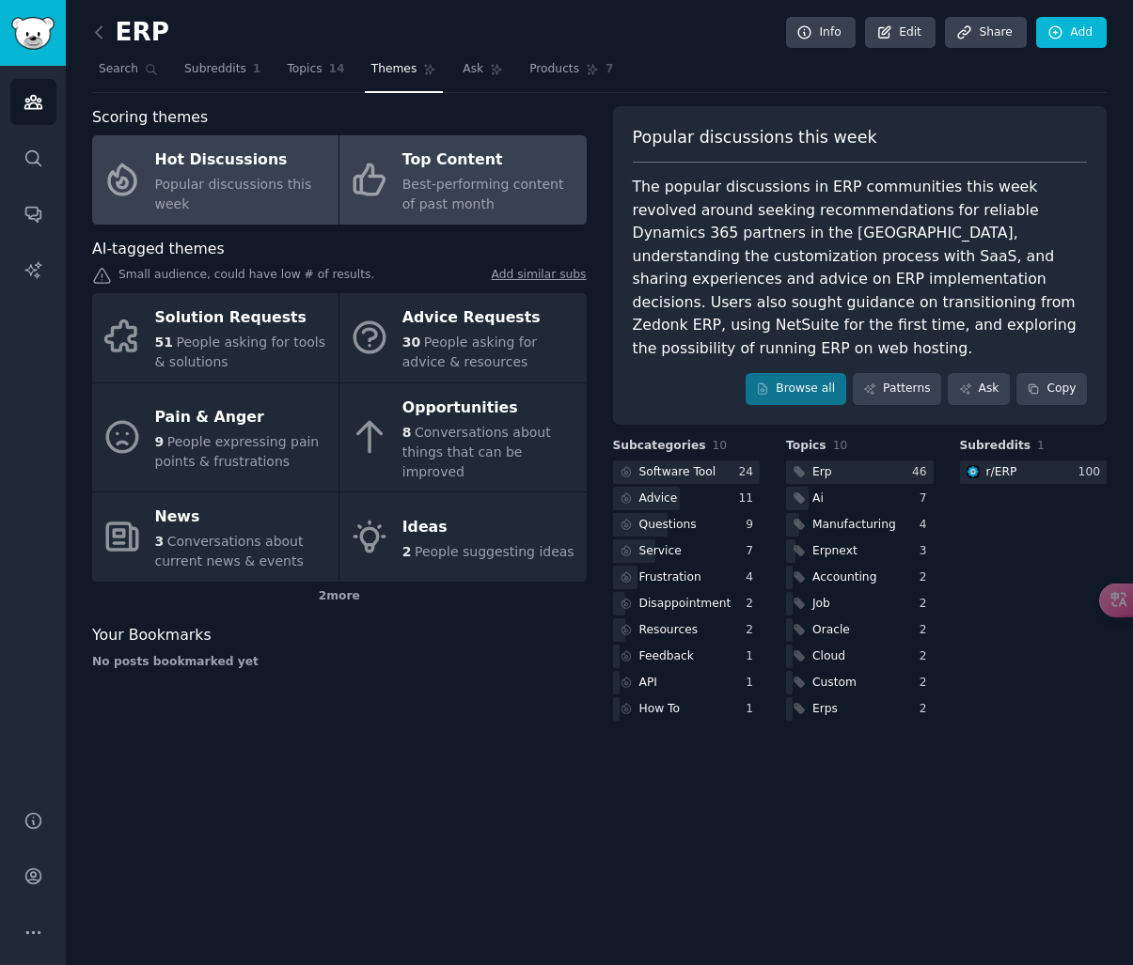
click at [441, 190] on span "Best-performing content of past month" at bounding box center [483, 194] width 162 height 35
